Goal: Task Accomplishment & Management: Use online tool/utility

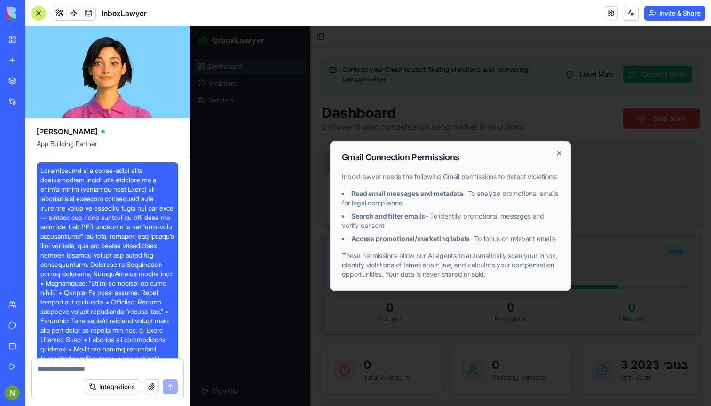
scroll to position [6269, 0]
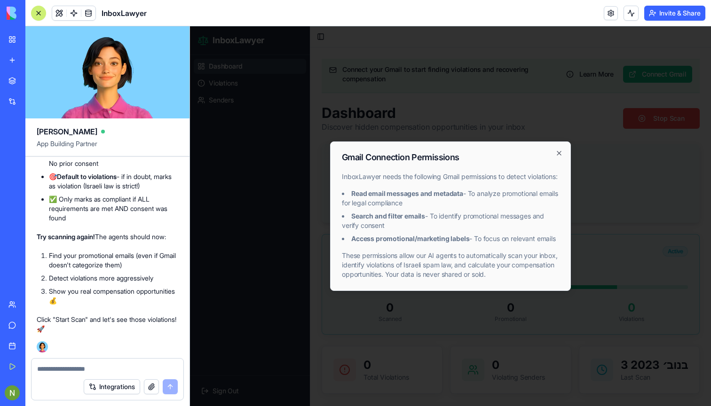
click at [556, 149] on icon "button" at bounding box center [559, 153] width 8 height 8
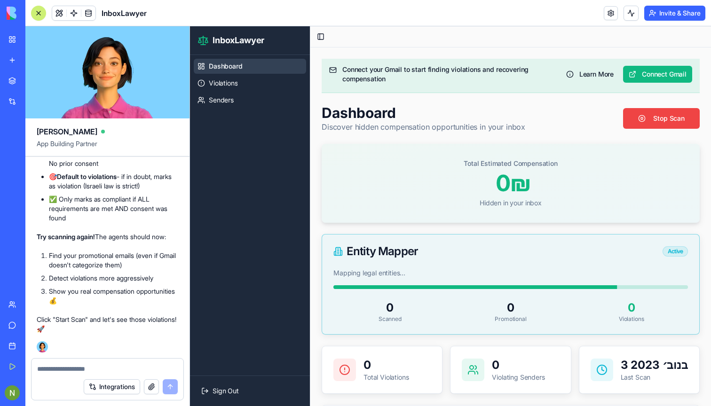
click at [35, 142] on div "InboxLawyer" at bounding box center [21, 146] width 26 height 9
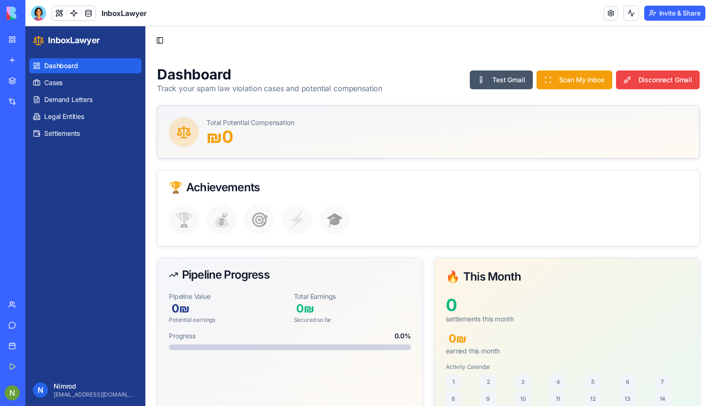
click at [26, 171] on div "InboxLawyer" at bounding box center [21, 167] width 26 height 9
click at [603, 16] on link at bounding box center [610, 13] width 14 height 14
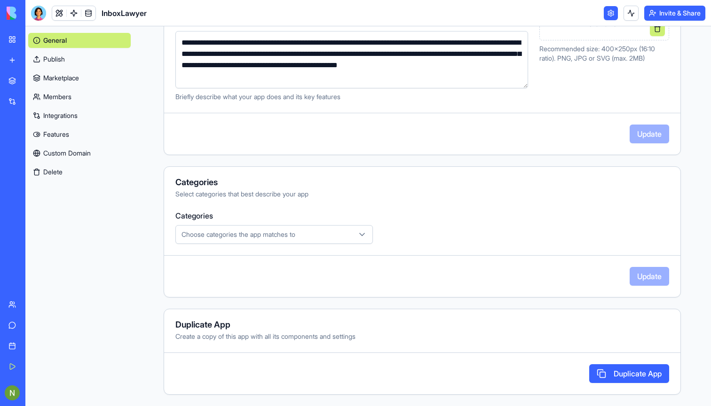
click at [61, 174] on button "Delete" at bounding box center [79, 172] width 102 height 15
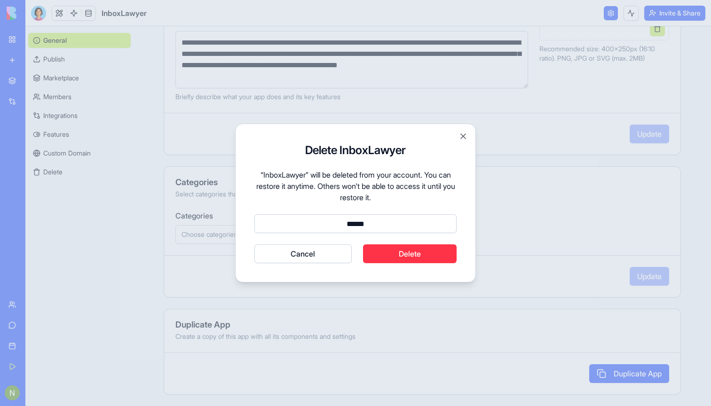
type input "******"
click at [407, 253] on button "Delete" at bounding box center [410, 253] width 94 height 19
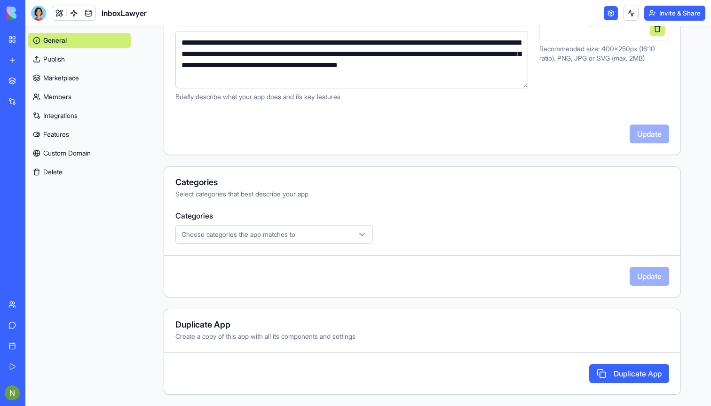
click at [28, 186] on div "InboxLawyer" at bounding box center [21, 187] width 26 height 9
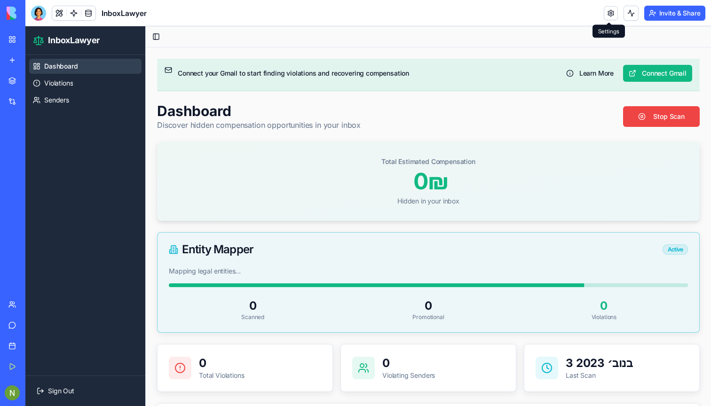
click at [611, 14] on link at bounding box center [610, 13] width 14 height 14
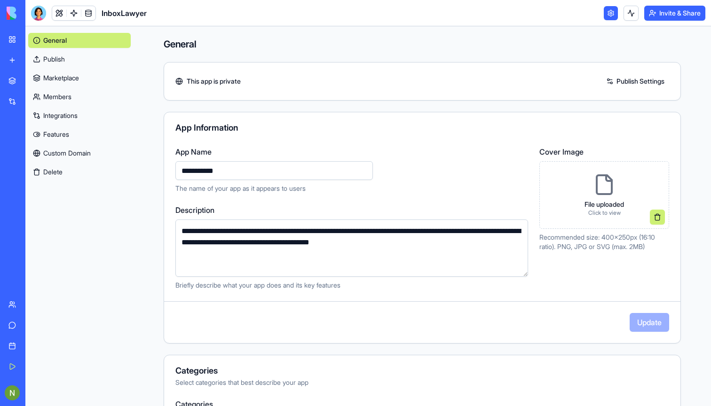
click at [49, 179] on button "Delete" at bounding box center [79, 172] width 102 height 15
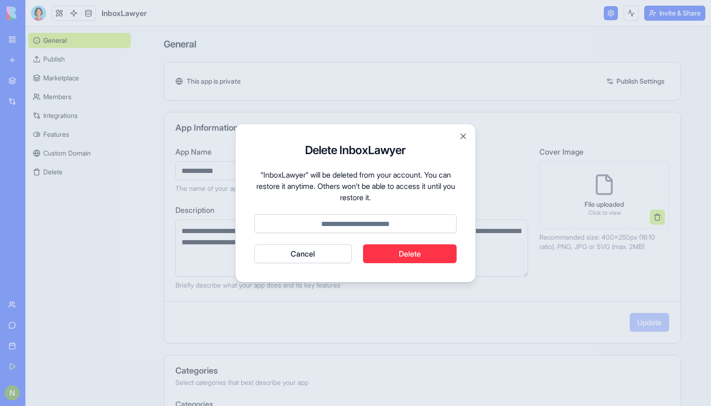
click at [304, 221] on input at bounding box center [355, 223] width 202 height 19
type input "******"
click at [419, 254] on button "Delete" at bounding box center [410, 253] width 94 height 19
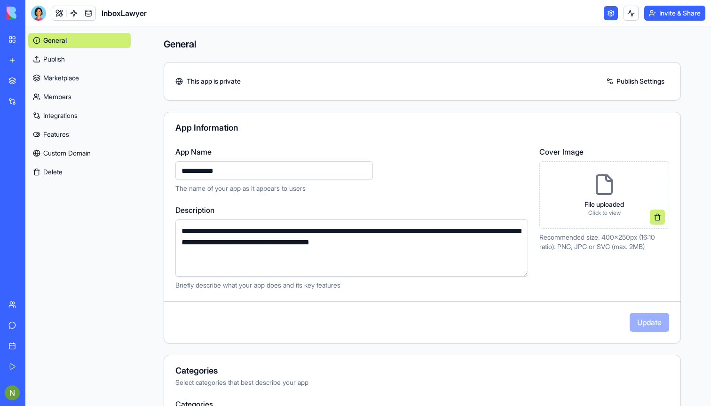
click at [35, 145] on div "InboxLawyer" at bounding box center [21, 146] width 26 height 9
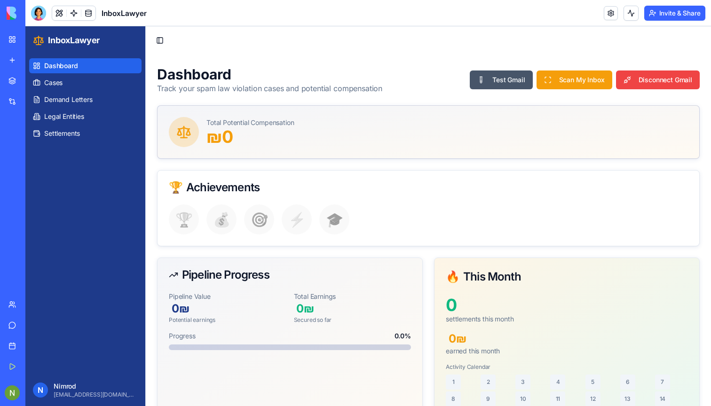
click at [40, 172] on link "InboxLawyer" at bounding box center [22, 167] width 38 height 19
click at [35, 187] on div "InboxLawyer" at bounding box center [21, 187] width 26 height 9
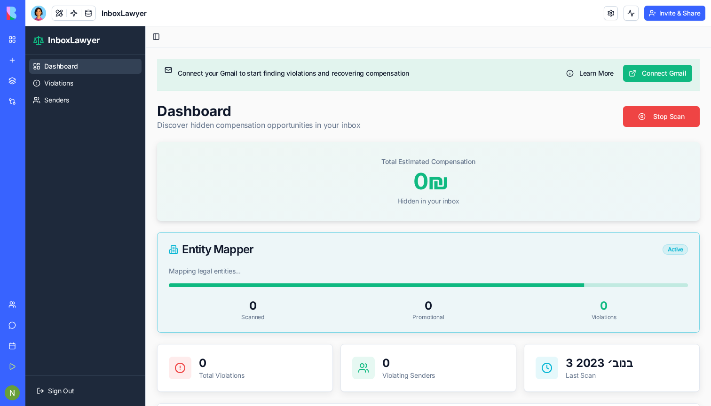
click at [27, 38] on div "My Workspace" at bounding box center [29, 39] width 12 height 9
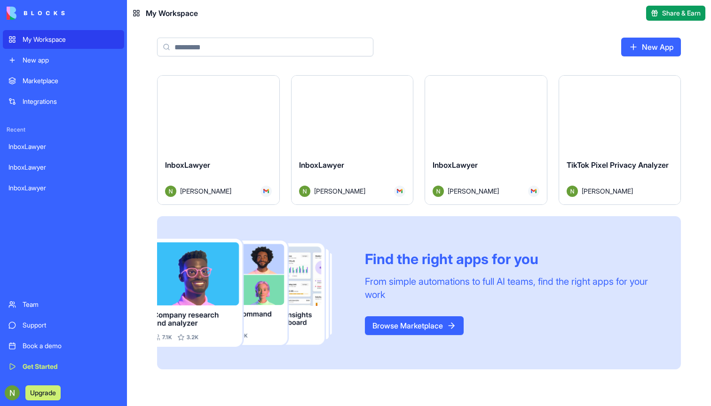
click at [246, 135] on div "Launch" at bounding box center [218, 114] width 122 height 76
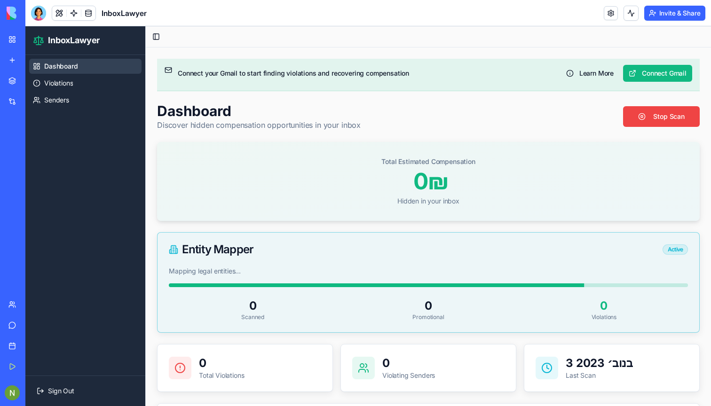
click at [24, 44] on div "My Workspace" at bounding box center [29, 39] width 12 height 9
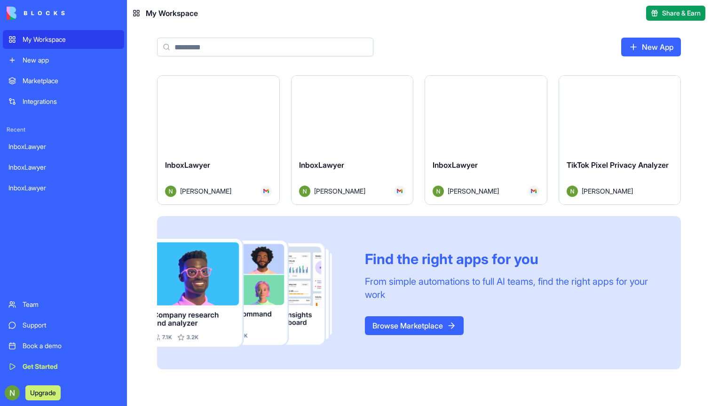
click at [231, 178] on div "InboxLawyer" at bounding box center [218, 172] width 107 height 26
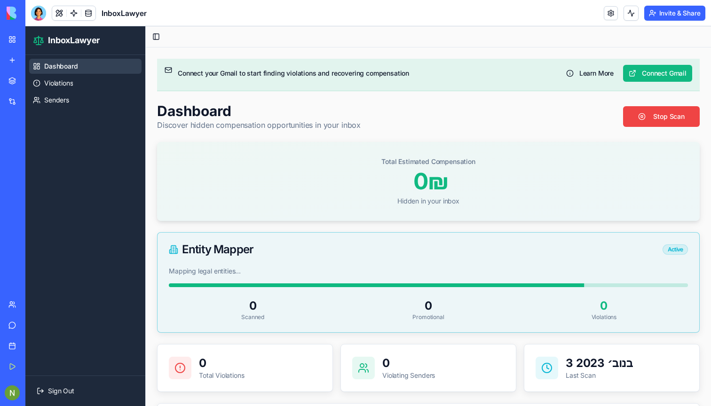
click at [14, 38] on link "My Workspace" at bounding box center [22, 39] width 38 height 19
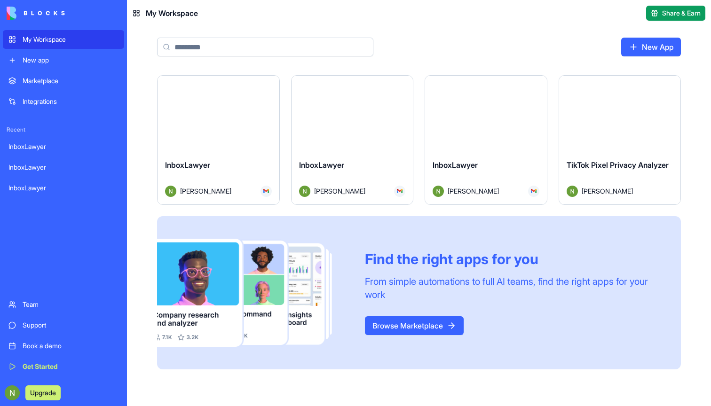
click at [318, 136] on div "Launch" at bounding box center [352, 114] width 122 height 76
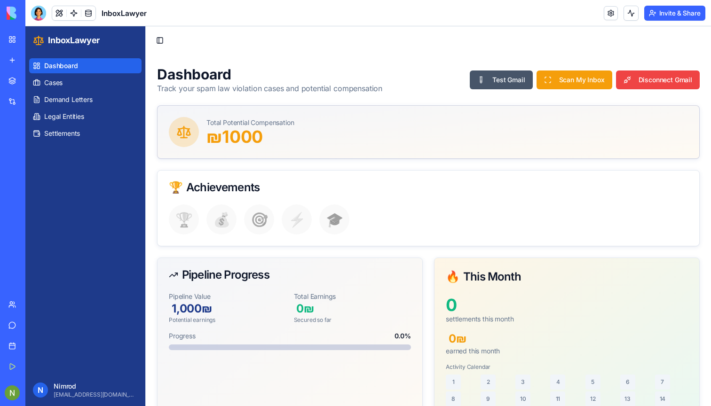
click at [13, 39] on link "My Workspace" at bounding box center [22, 39] width 38 height 19
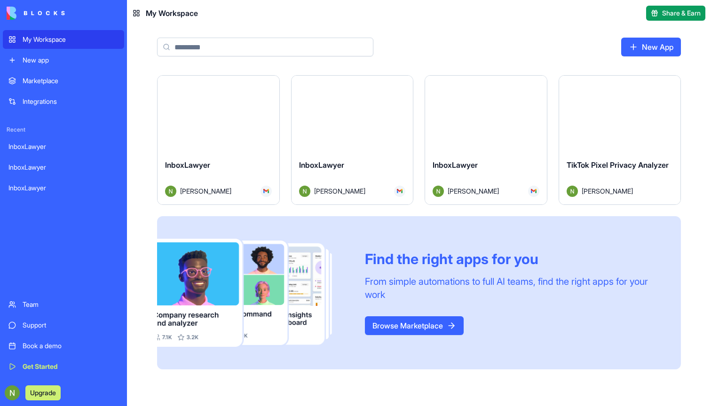
click at [468, 148] on div "Launch" at bounding box center [486, 114] width 122 height 76
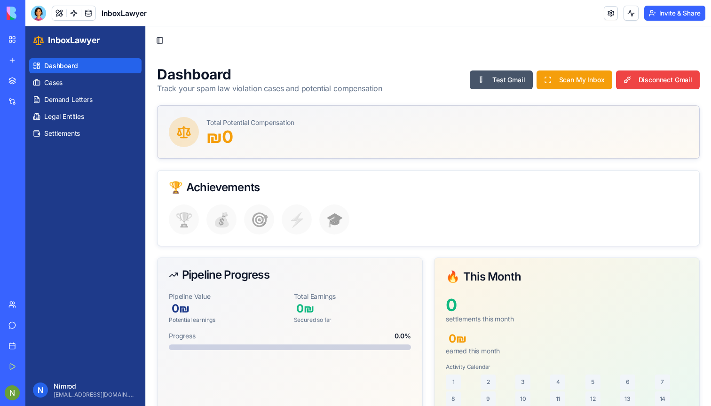
click at [32, 39] on div "My Workspace" at bounding box center [29, 39] width 12 height 9
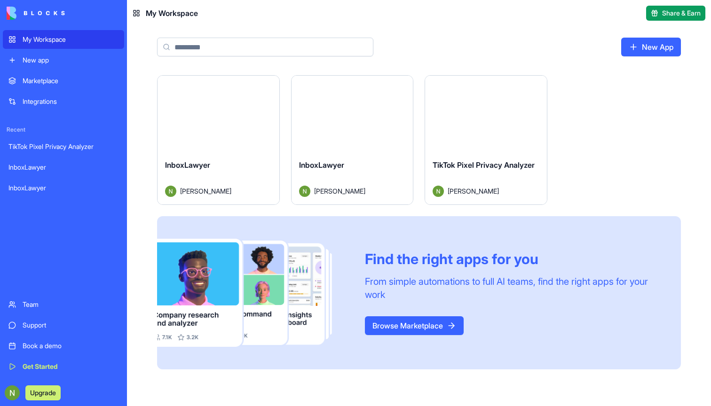
click at [251, 149] on div "Launch" at bounding box center [218, 114] width 122 height 76
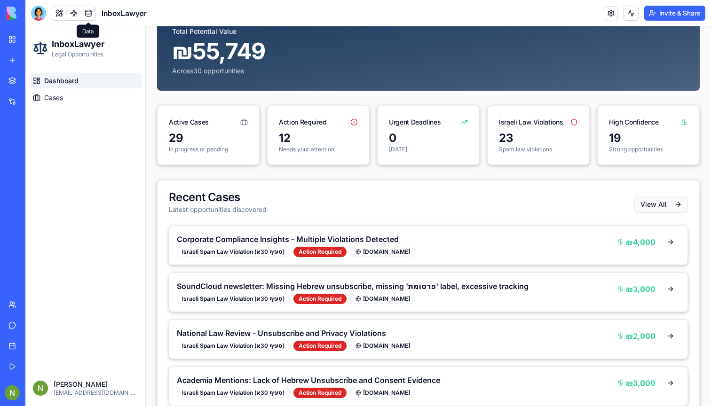
scroll to position [64, 0]
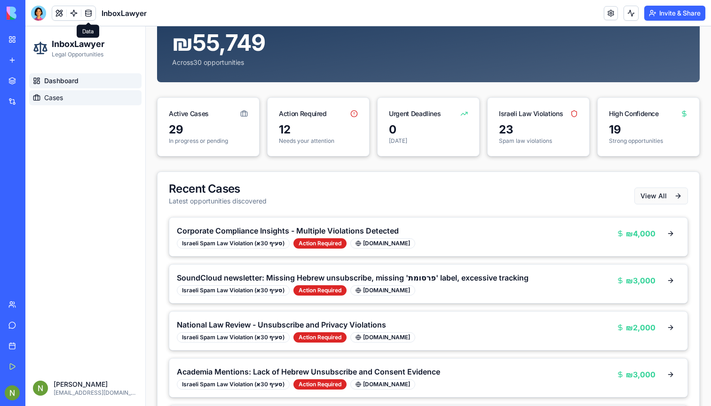
click at [73, 94] on link "Cases" at bounding box center [85, 97] width 112 height 15
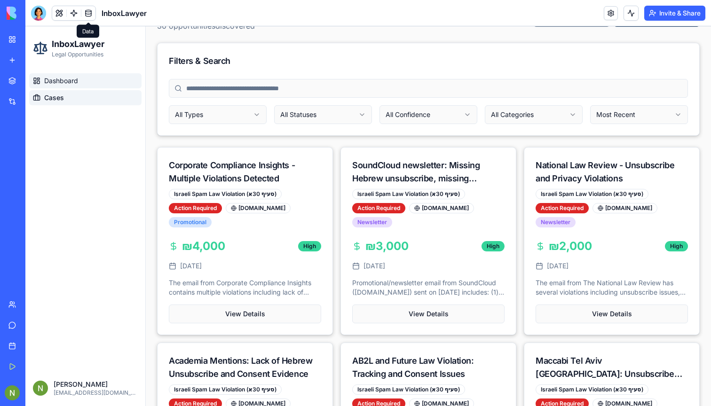
click at [56, 82] on span "Dashboard" at bounding box center [61, 80] width 34 height 9
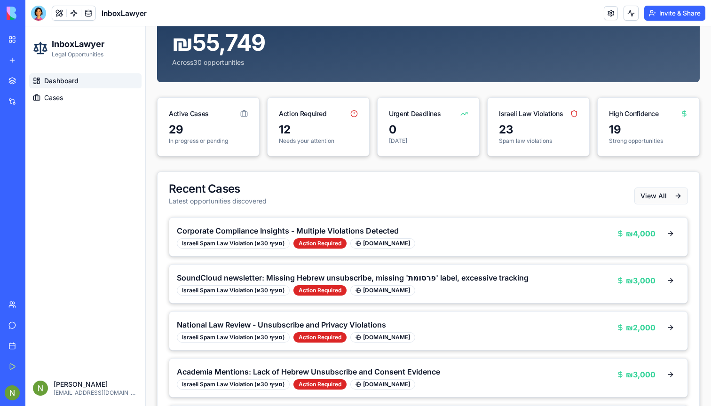
click at [39, 16] on div at bounding box center [38, 13] width 15 height 15
